Goal: Book appointment/travel/reservation

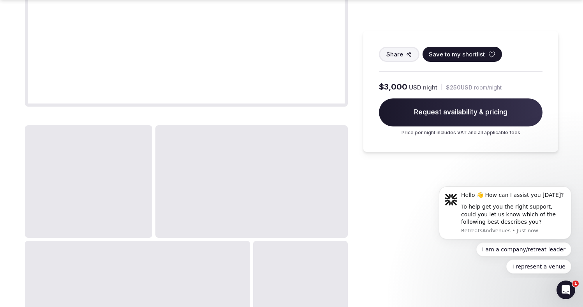
scroll to position [685, 0]
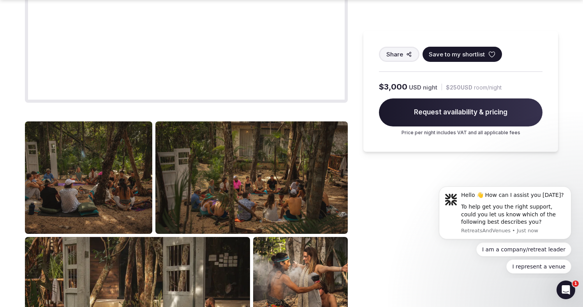
click at [106, 188] on img at bounding box center [88, 177] width 127 height 113
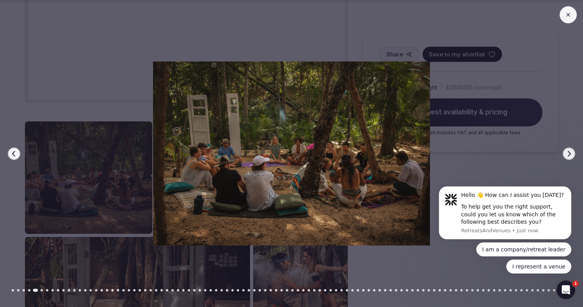
click at [568, 155] on icon "button" at bounding box center [568, 153] width 3 height 5
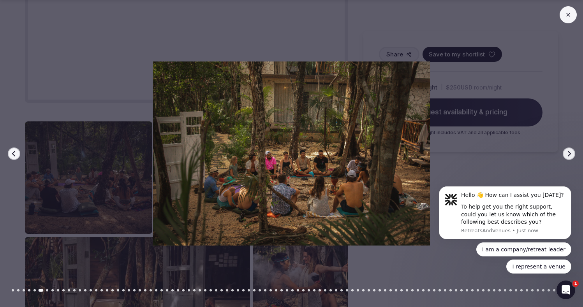
click at [568, 155] on icon "button" at bounding box center [568, 153] width 3 height 5
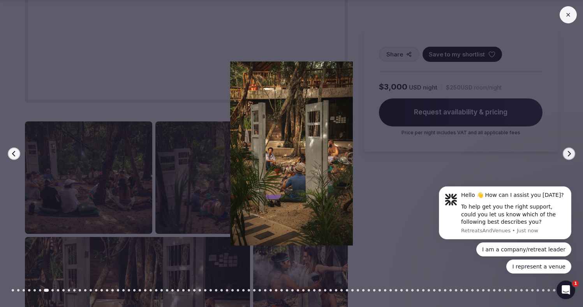
click at [568, 155] on icon "button" at bounding box center [568, 153] width 3 height 5
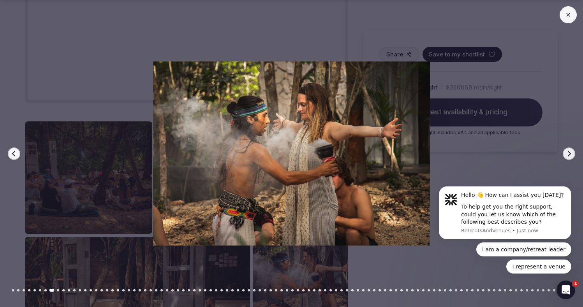
click at [568, 155] on icon "button" at bounding box center [568, 153] width 3 height 5
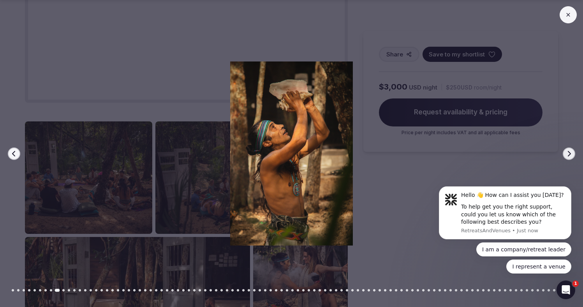
click at [568, 155] on icon "button" at bounding box center [568, 153] width 3 height 5
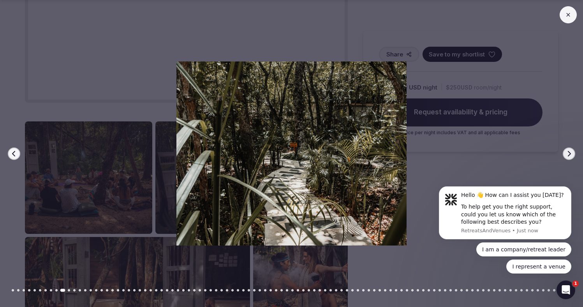
click at [568, 155] on icon "button" at bounding box center [568, 153] width 3 height 5
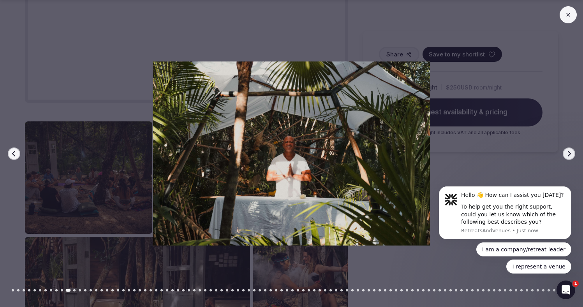
click at [568, 155] on icon "button" at bounding box center [568, 153] width 3 height 5
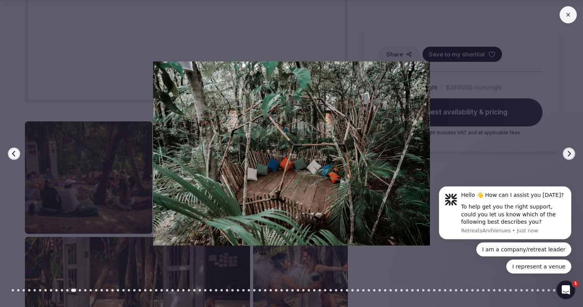
click at [568, 155] on icon "button" at bounding box center [568, 153] width 3 height 5
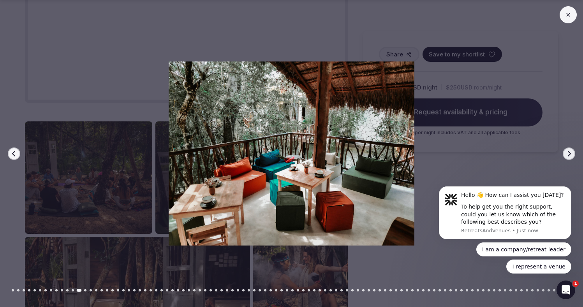
click at [568, 155] on icon "button" at bounding box center [568, 153] width 3 height 5
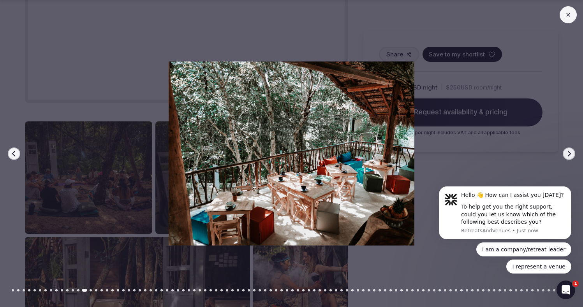
click at [568, 18] on icon at bounding box center [568, 15] width 6 height 6
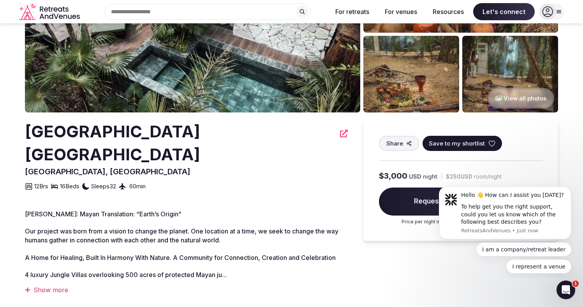
scroll to position [0, 0]
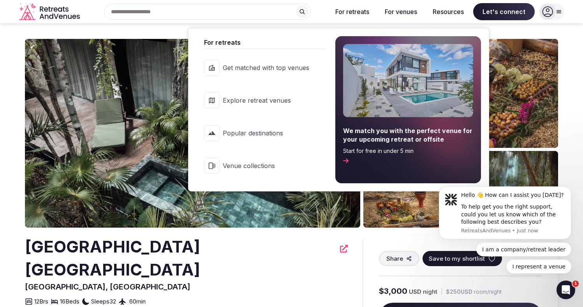
click at [348, 12] on button "For retreats" at bounding box center [352, 11] width 46 height 17
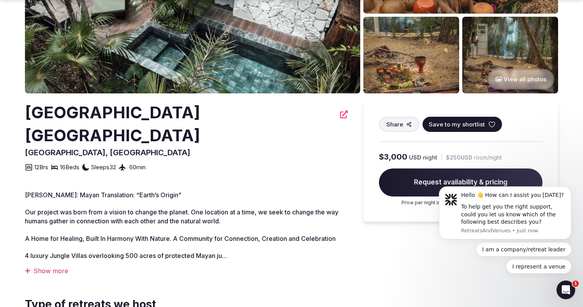
scroll to position [153, 0]
